Goal: Task Accomplishment & Management: Manage account settings

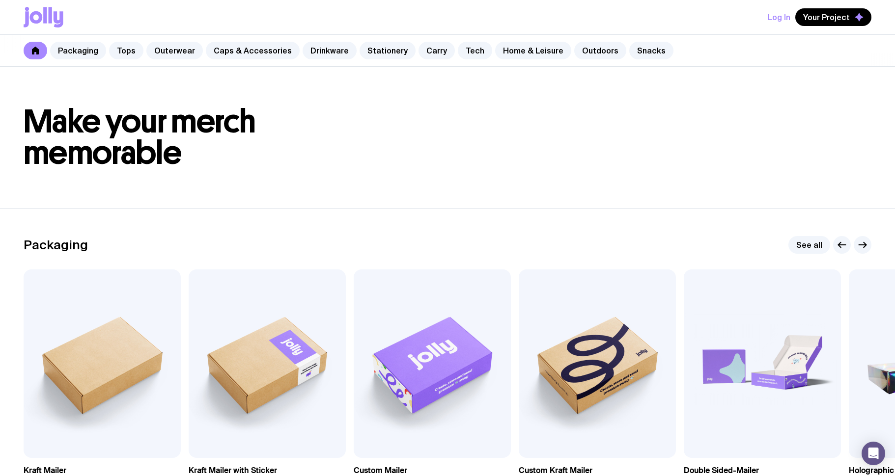
click at [782, 19] on button "Log In" at bounding box center [779, 17] width 23 height 18
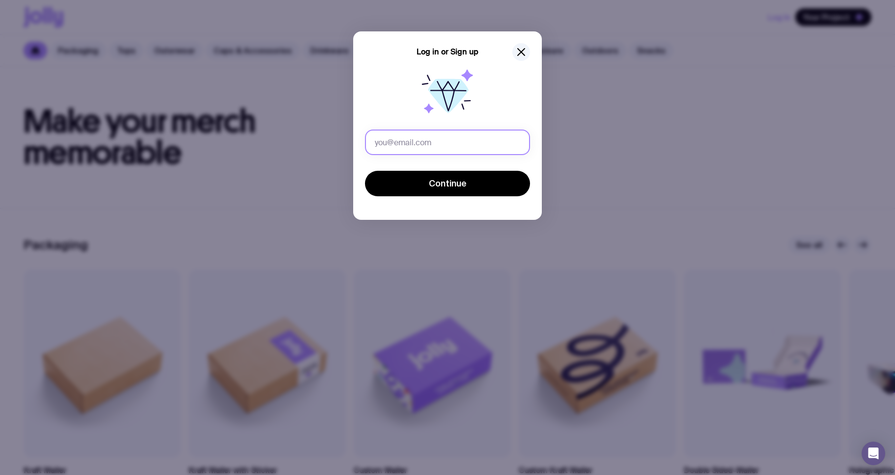
click at [457, 143] on input "text" at bounding box center [447, 143] width 165 height 26
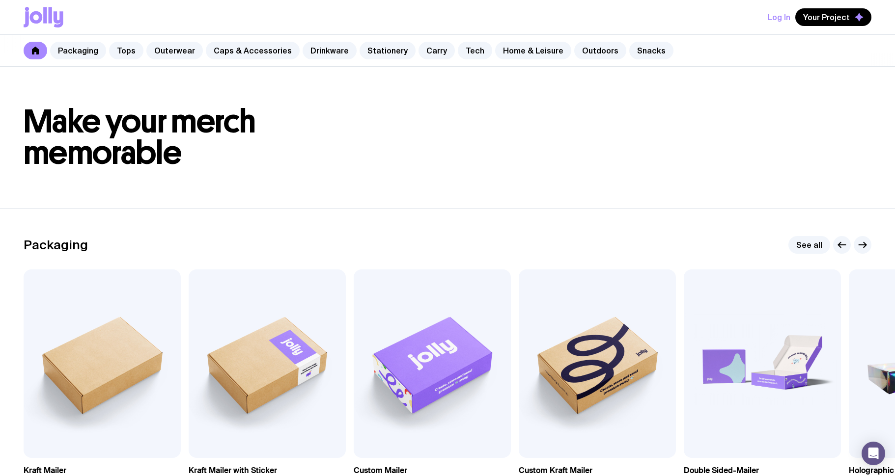
click at [790, 17] on button "Log In" at bounding box center [779, 17] width 23 height 18
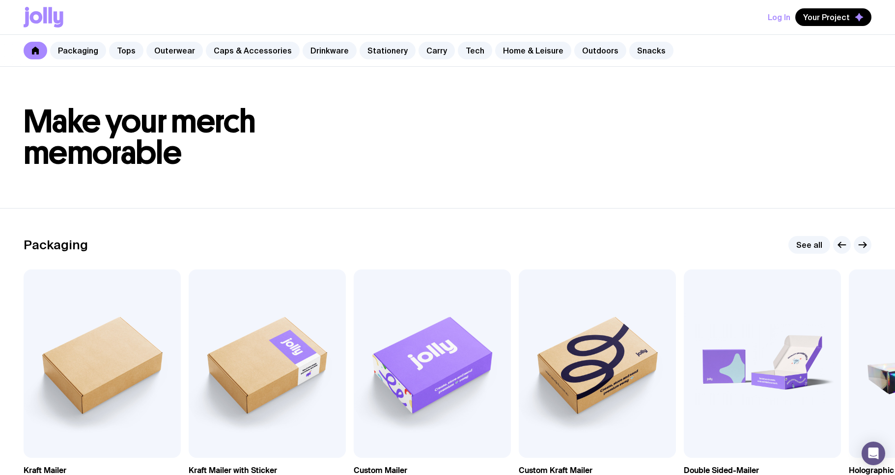
click at [777, 17] on button "Log In" at bounding box center [779, 17] width 23 height 18
click at [786, 17] on button "Log In" at bounding box center [779, 17] width 23 height 18
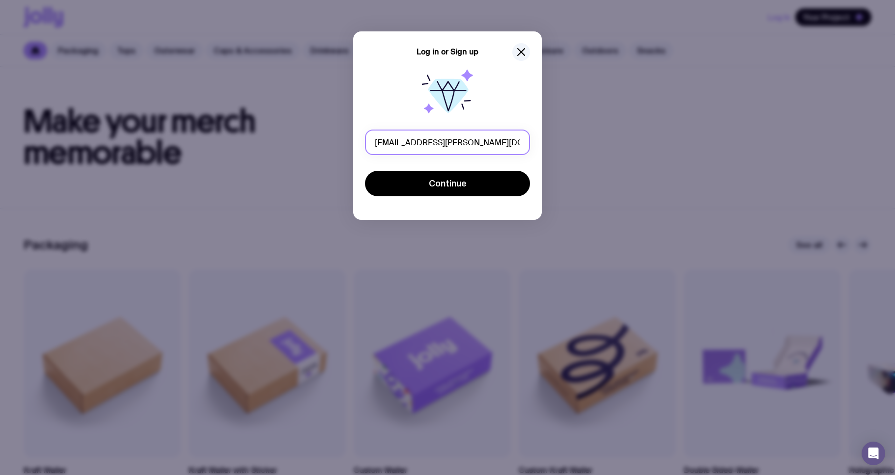
type input "[EMAIL_ADDRESS][PERSON_NAME][DOMAIN_NAME]"
click at [365, 171] on button "Continue" at bounding box center [447, 184] width 165 height 26
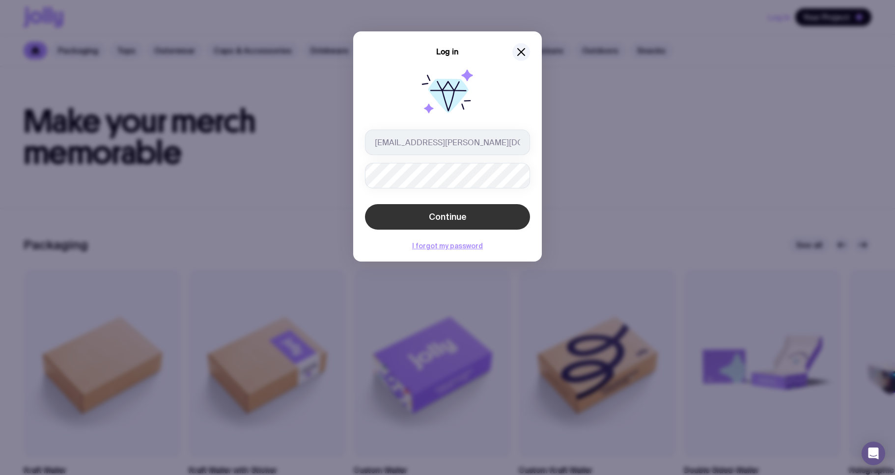
click at [522, 220] on button "Continue" at bounding box center [447, 217] width 165 height 26
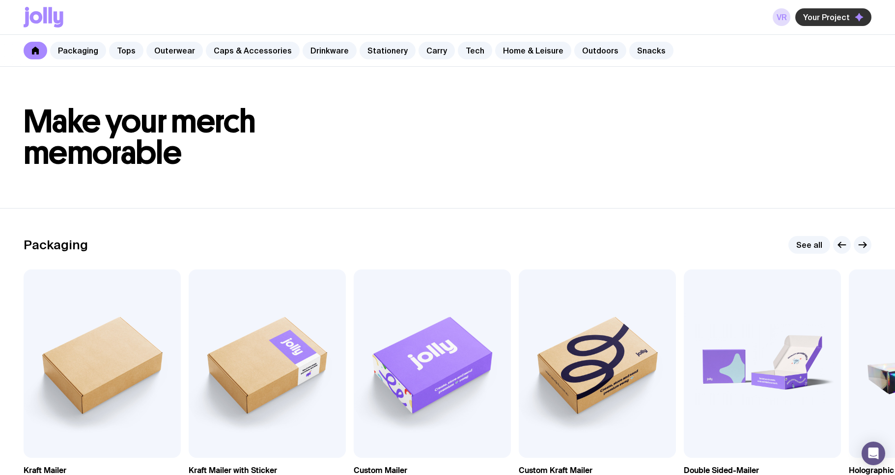
click at [828, 16] on span "Your Project" at bounding box center [826, 17] width 47 height 10
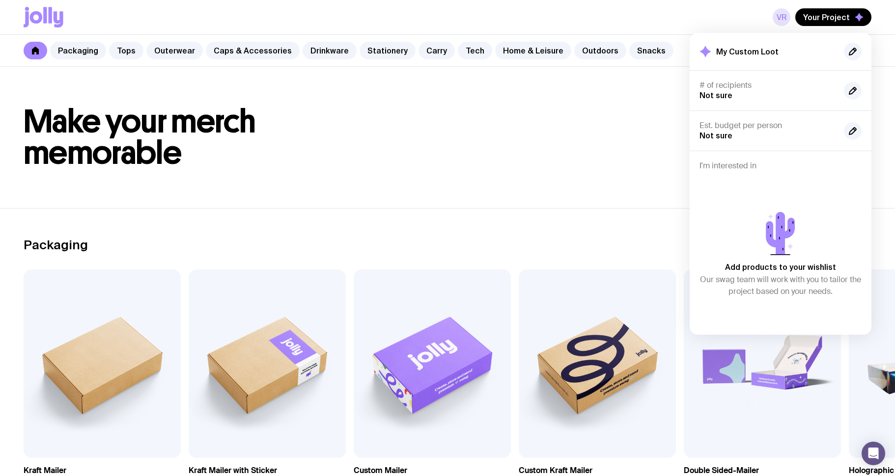
click at [776, 18] on link "VR" at bounding box center [782, 17] width 18 height 18
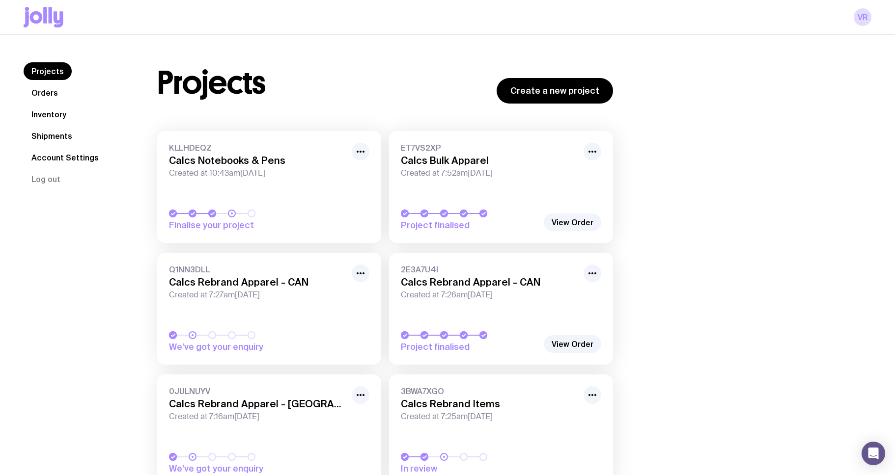
click at [45, 113] on link "Inventory" at bounding box center [49, 115] width 51 height 18
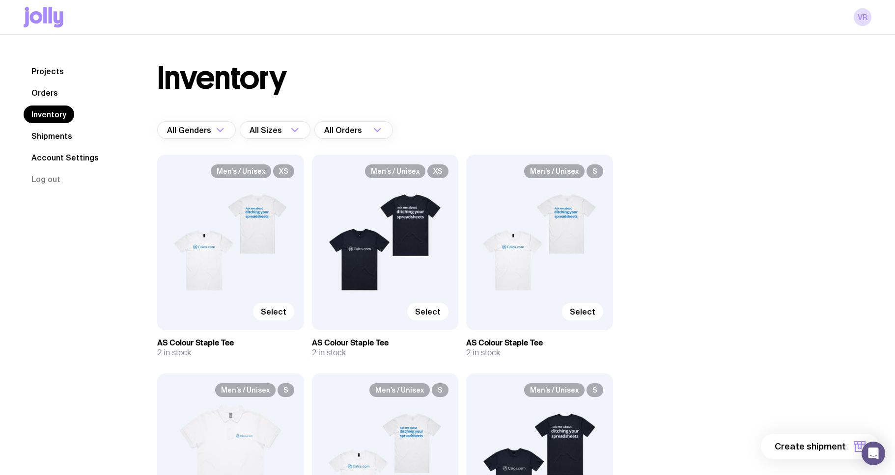
click at [284, 242] on div "Men’s / Unisex XS Select" at bounding box center [230, 243] width 147 height 176
click at [253, 229] on div "Men’s / Unisex XS Select" at bounding box center [230, 243] width 147 height 176
click at [275, 313] on span "Select" at bounding box center [274, 312] width 26 height 10
click at [0, 0] on input "Select" at bounding box center [0, 0] width 0 height 0
